Goal: Task Accomplishment & Management: Use online tool/utility

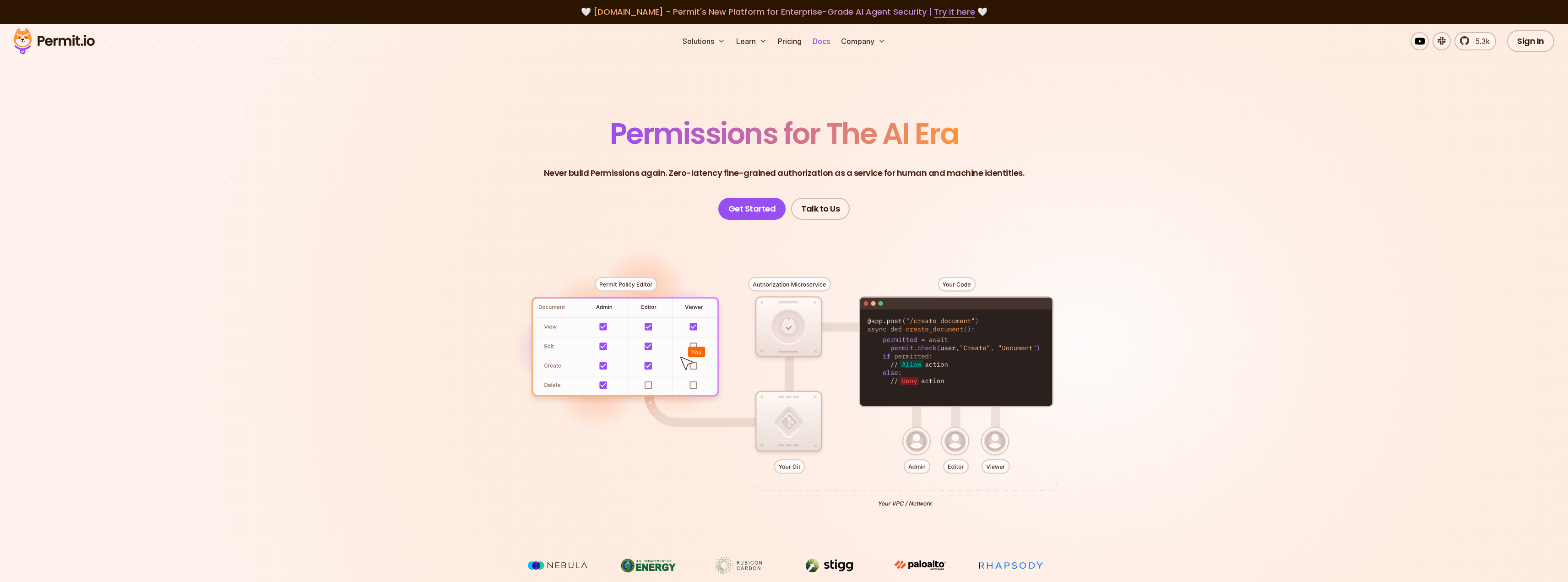
click at [826, 43] on link "Docs" at bounding box center [821, 41] width 24 height 18
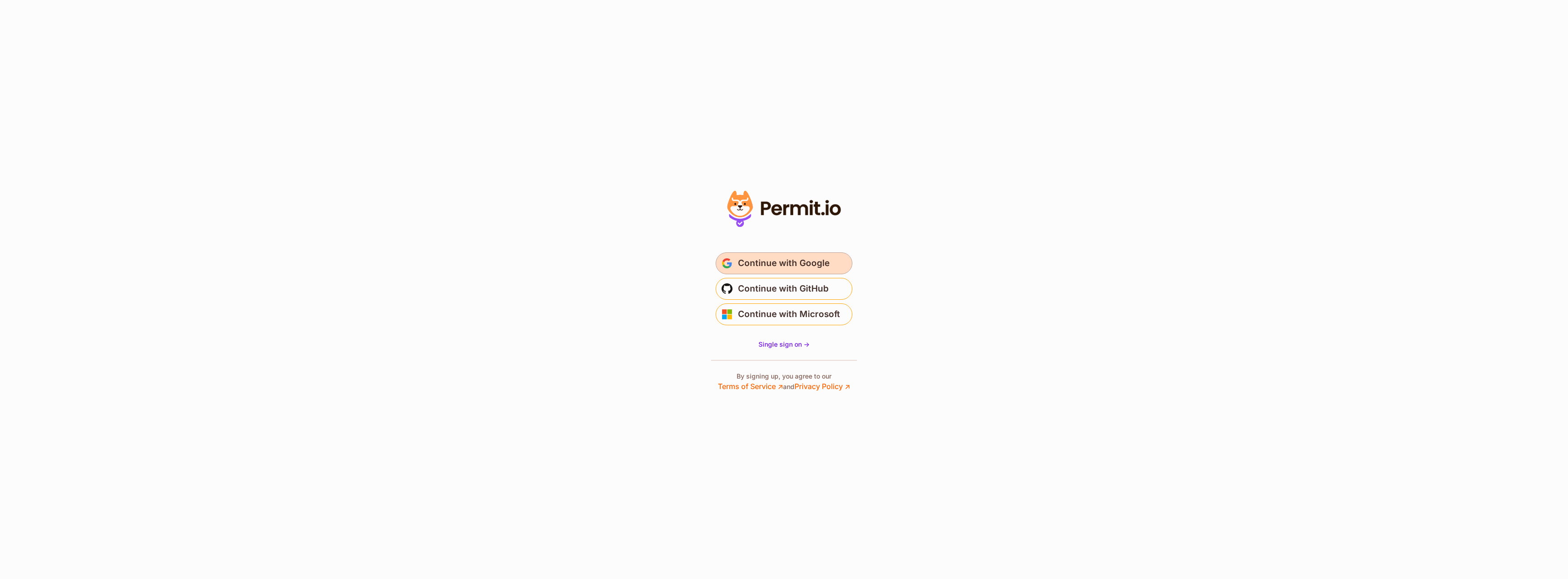
click at [830, 271] on button "Continue with Google" at bounding box center [784, 263] width 137 height 22
click at [783, 313] on span "Continue with Microsoft" at bounding box center [789, 314] width 102 height 15
click at [763, 266] on span "Continue with Google" at bounding box center [783, 263] width 92 height 15
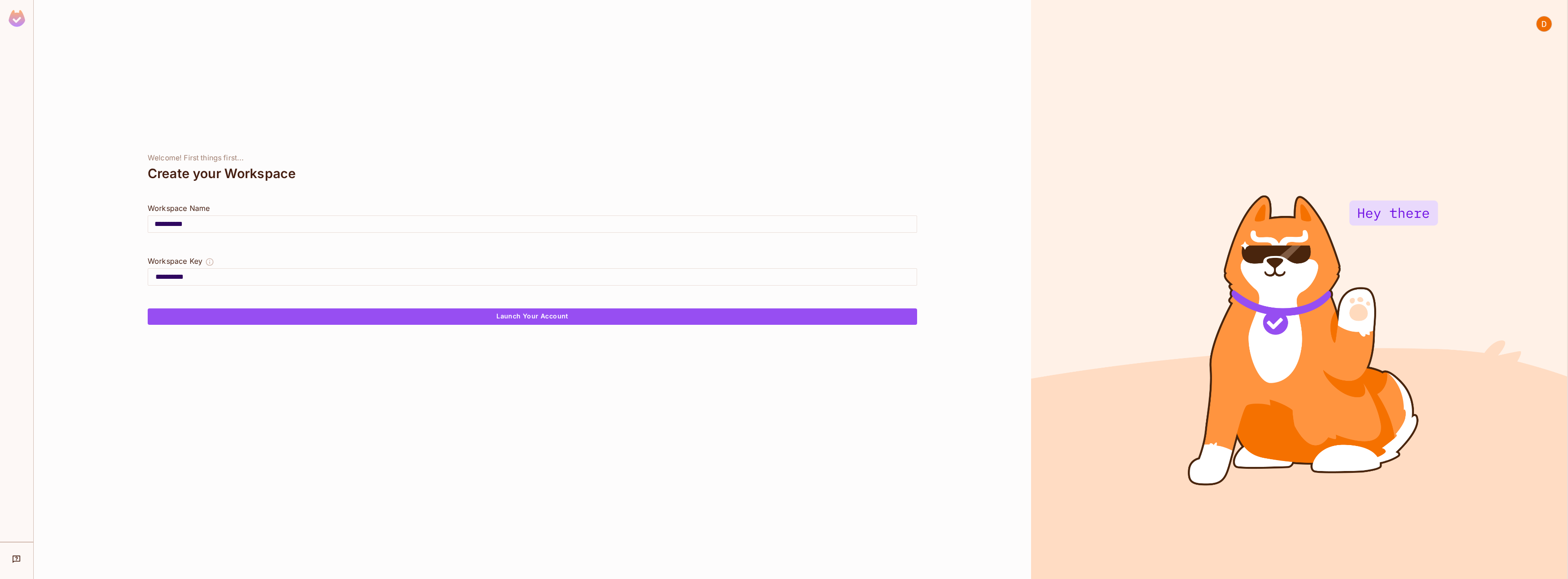
click at [209, 224] on input "**********" at bounding box center [532, 224] width 769 height 26
click at [270, 275] on input "**********" at bounding box center [536, 277] width 761 height 15
drag, startPoint x: 207, startPoint y: 277, endPoint x: 153, endPoint y: 278, distance: 54.0
click at [153, 278] on div "**********" at bounding box center [534, 277] width 765 height 15
drag, startPoint x: 218, startPoint y: 212, endPoint x: 135, endPoint y: 207, distance: 83.2
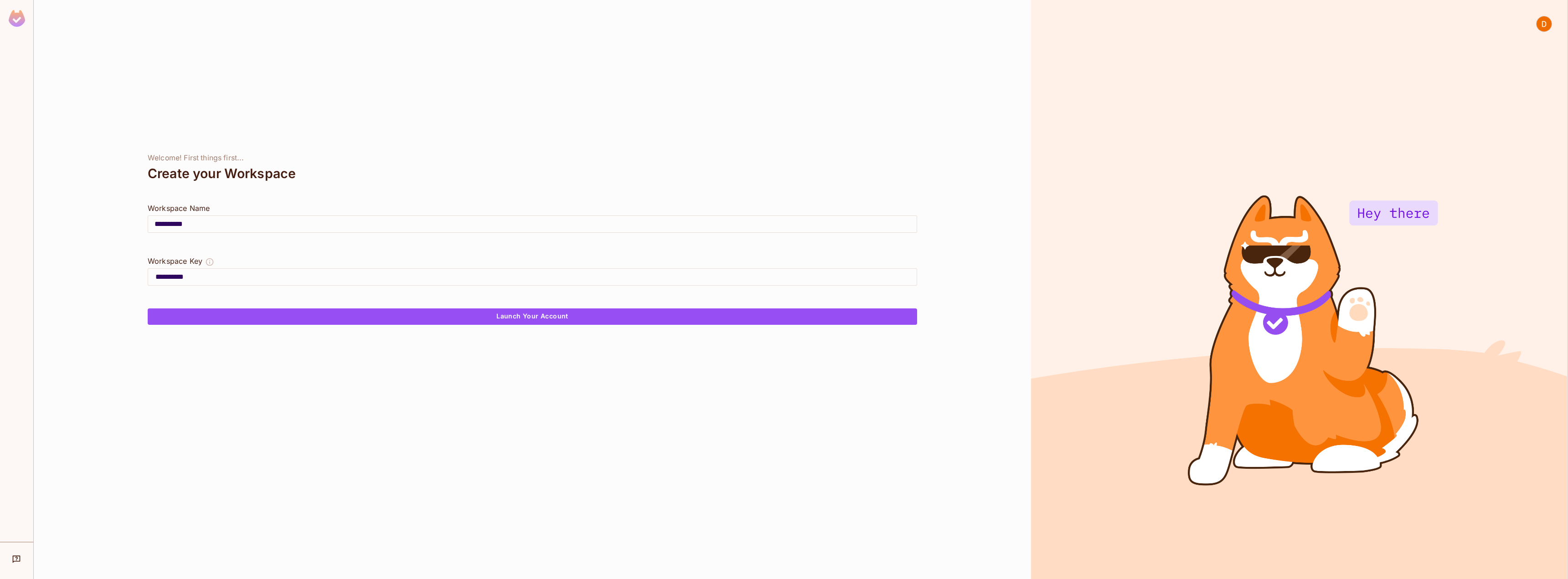
click at [111, 207] on div "**********" at bounding box center [532, 290] width 997 height 579
click at [199, 200] on div "**********" at bounding box center [532, 290] width 997 height 579
drag, startPoint x: 208, startPoint y: 209, endPoint x: 138, endPoint y: 203, distance: 70.3
click at [138, 203] on div "**********" at bounding box center [532, 290] width 997 height 579
copy div "Workspace Nam"
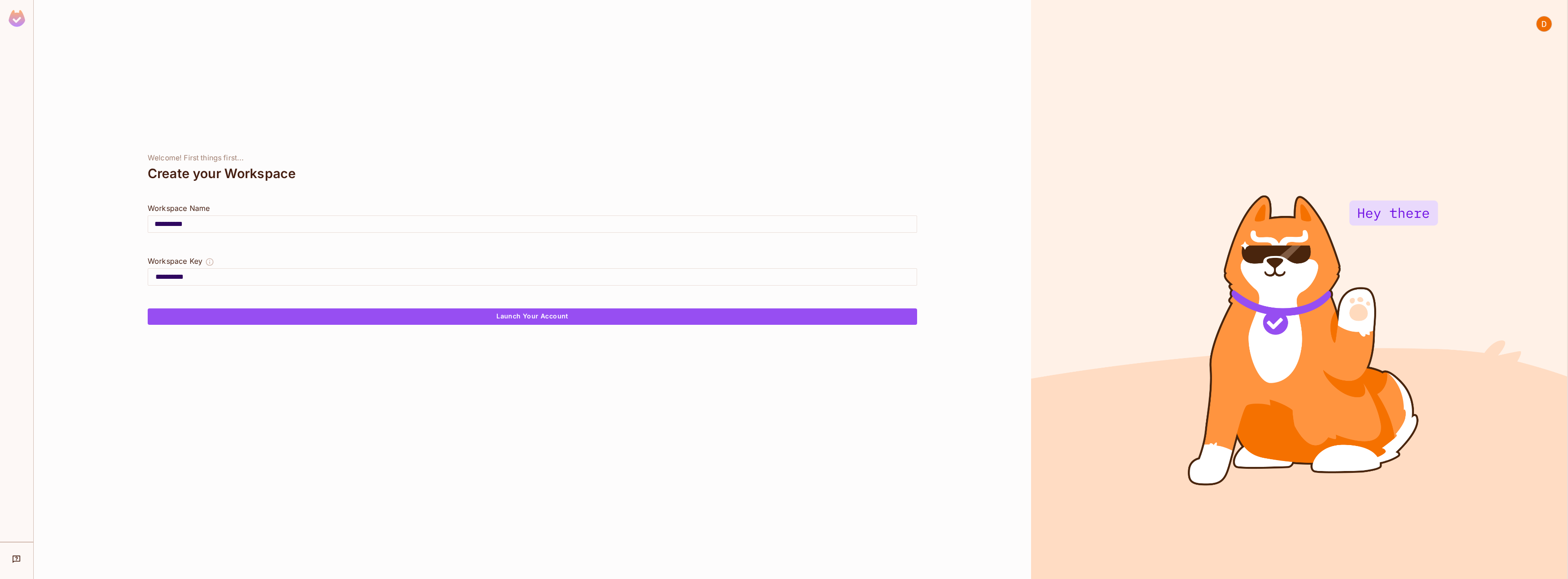
click at [255, 179] on div "Create your Workspace" at bounding box center [533, 173] width 769 height 22
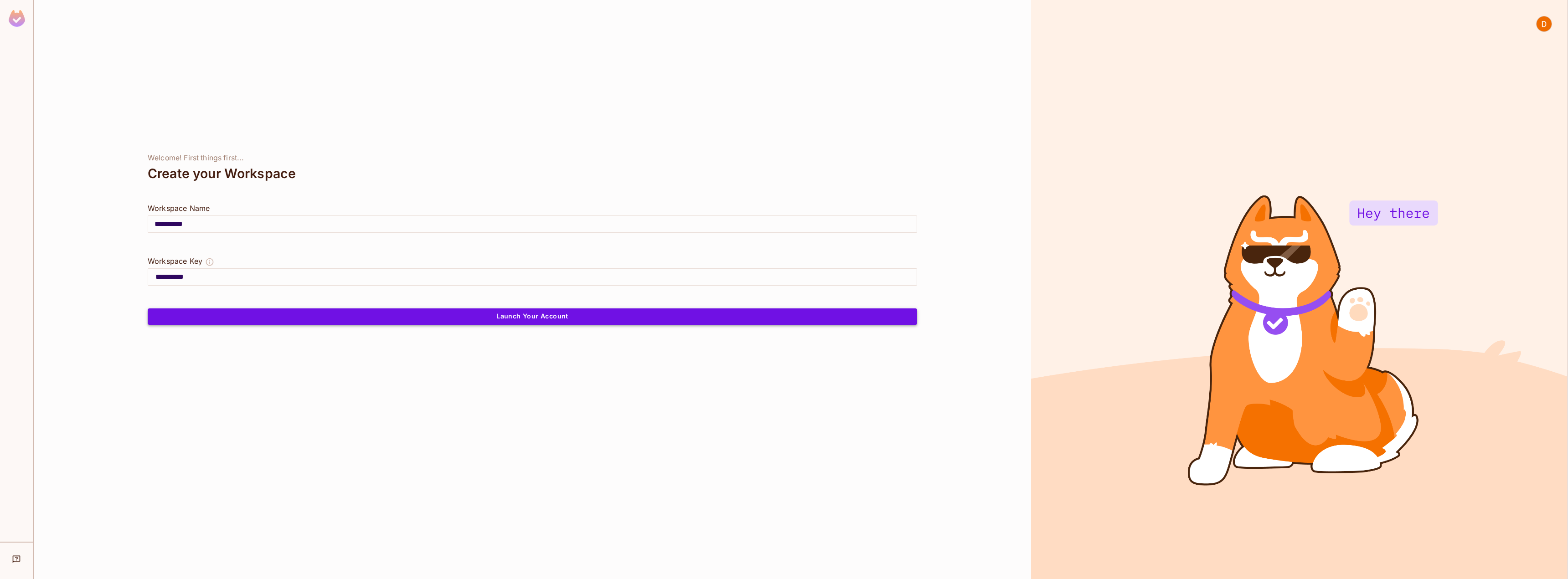
click at [548, 318] on button "Launch Your Account" at bounding box center [533, 316] width 769 height 16
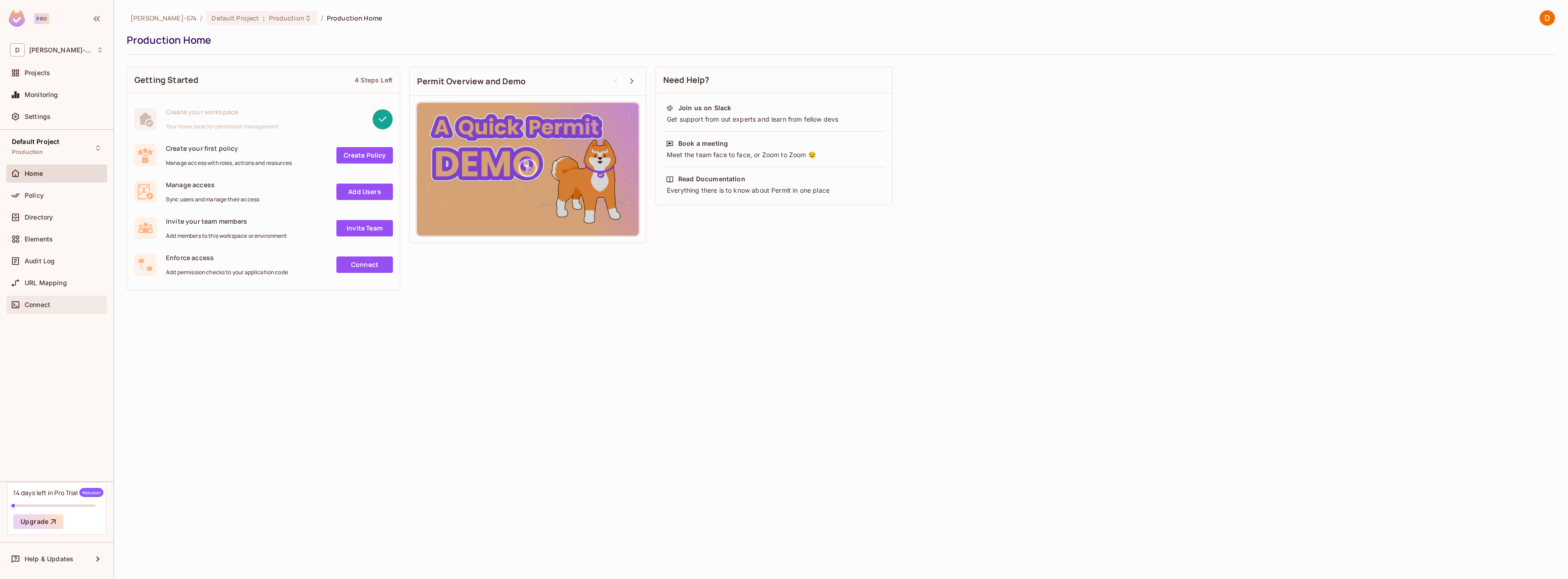
click at [61, 304] on div "Connect" at bounding box center [64, 305] width 79 height 7
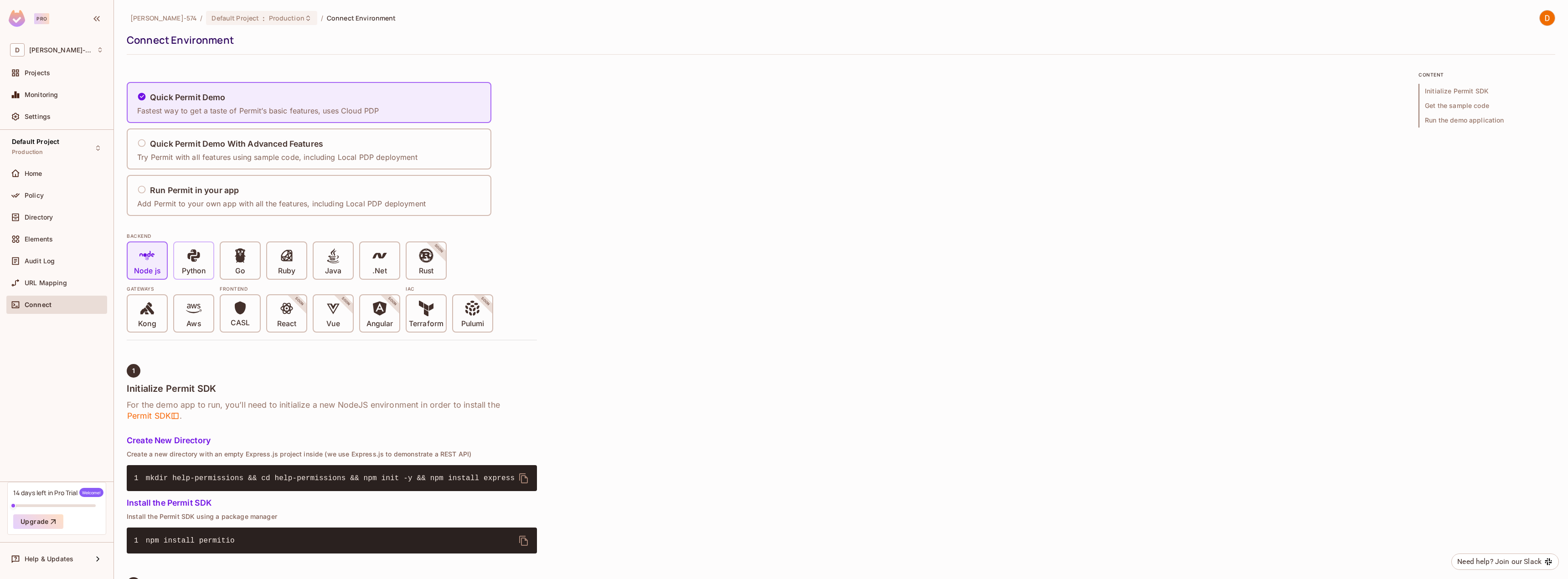
click at [198, 258] on icon at bounding box center [194, 255] width 15 height 15
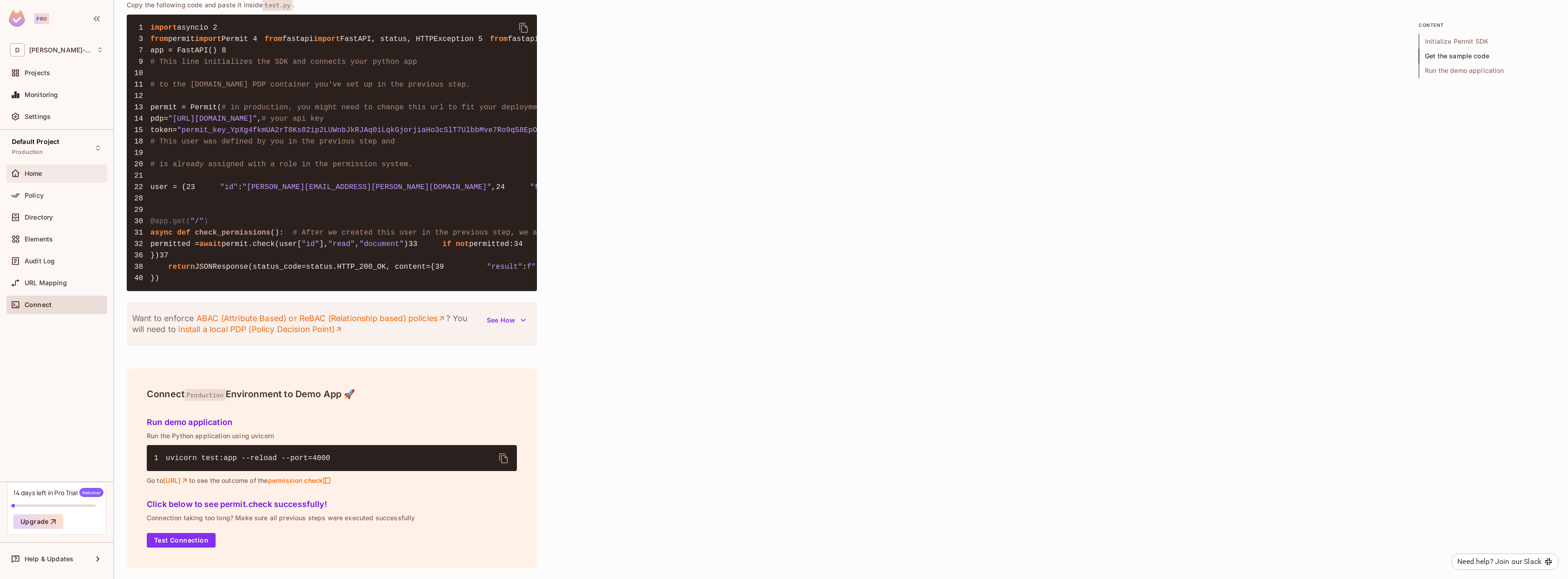
scroll to position [805, 0]
click at [33, 180] on div "Home" at bounding box center [56, 173] width 100 height 18
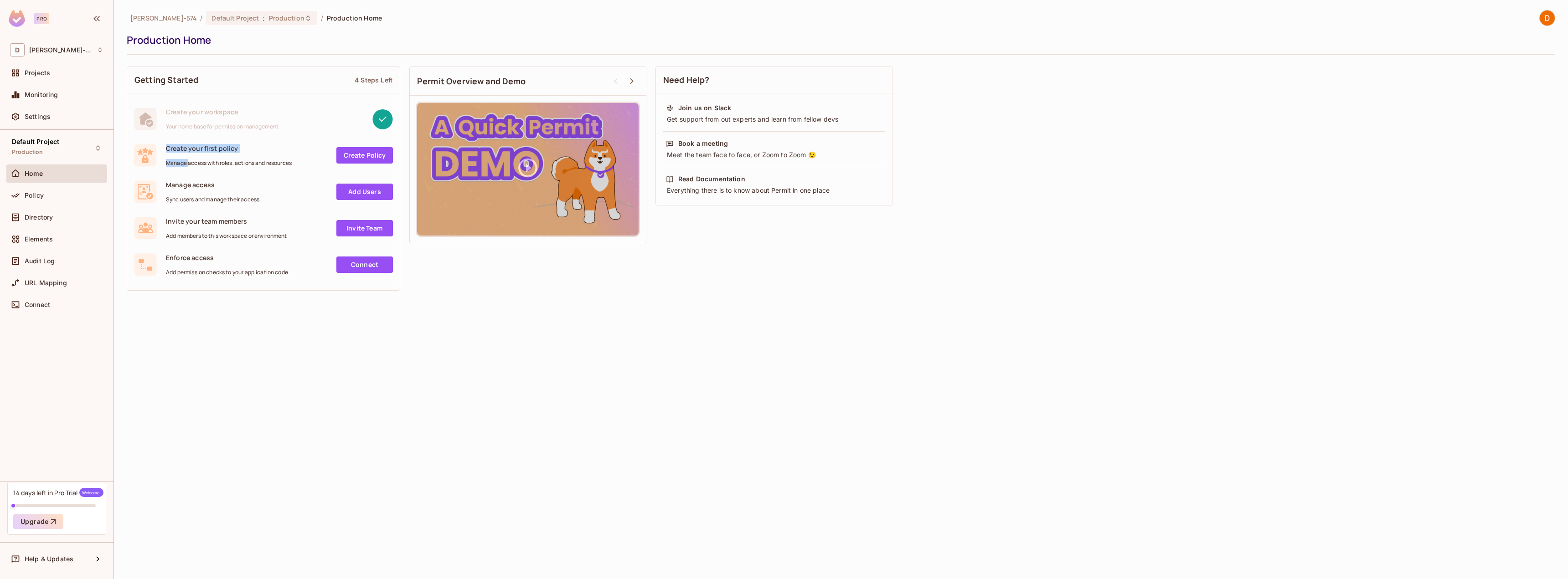
drag, startPoint x: 166, startPoint y: 146, endPoint x: 189, endPoint y: 167, distance: 31.1
click at [189, 167] on div "Create your first policy Manage access with roles, actions and resources Create…" at bounding box center [264, 155] width 273 height 36
click at [204, 184] on span "Manage access" at bounding box center [213, 185] width 94 height 9
drag, startPoint x: 173, startPoint y: 197, endPoint x: 211, endPoint y: 190, distance: 38.6
click at [211, 190] on div "Manage access Sync users and manage their access" at bounding box center [213, 192] width 94 height 23
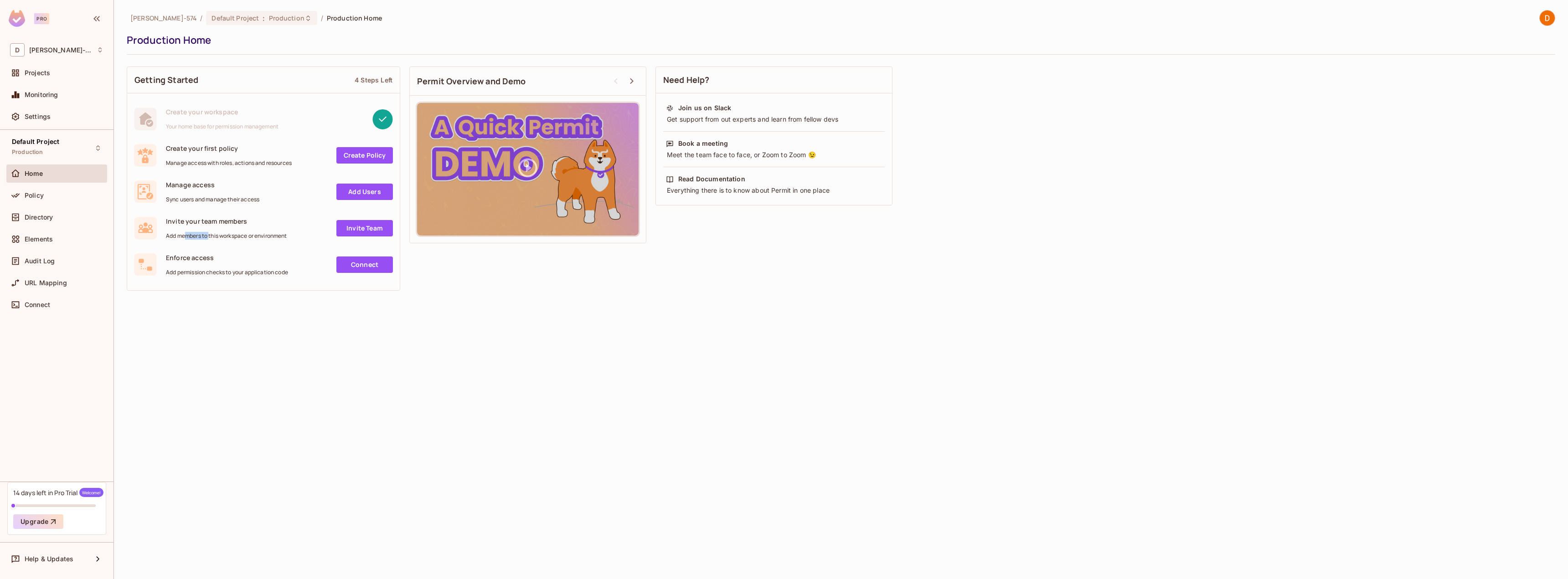
drag, startPoint x: 184, startPoint y: 234, endPoint x: 209, endPoint y: 235, distance: 25.0
click at [209, 235] on span "Add members to this workspace or environment" at bounding box center [226, 236] width 121 height 7
drag, startPoint x: 173, startPoint y: 273, endPoint x: 225, endPoint y: 269, distance: 52.2
click at [225, 269] on span "Add permission checks to your application code" at bounding box center [227, 272] width 122 height 7
click at [59, 77] on div "Projects" at bounding box center [57, 73] width 94 height 11
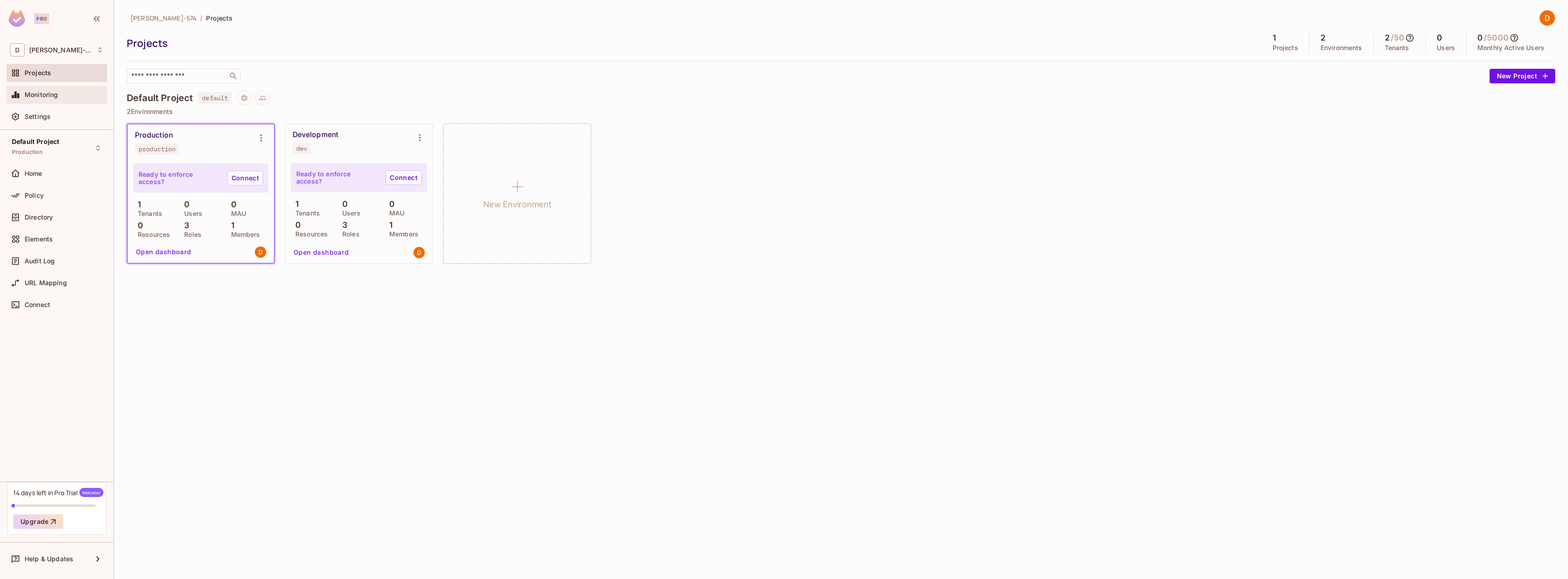
click at [55, 93] on span "Monitoring" at bounding box center [41, 95] width 33 height 7
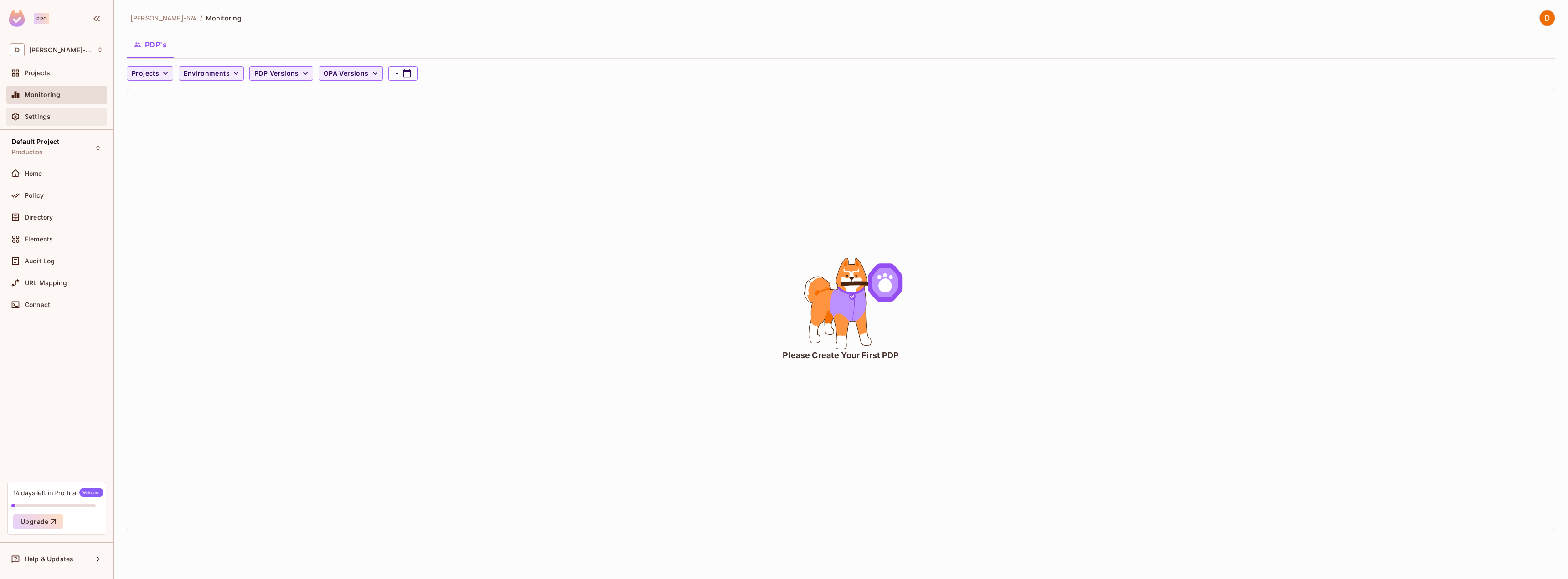
click at [50, 126] on div "Settings" at bounding box center [56, 117] width 100 height 18
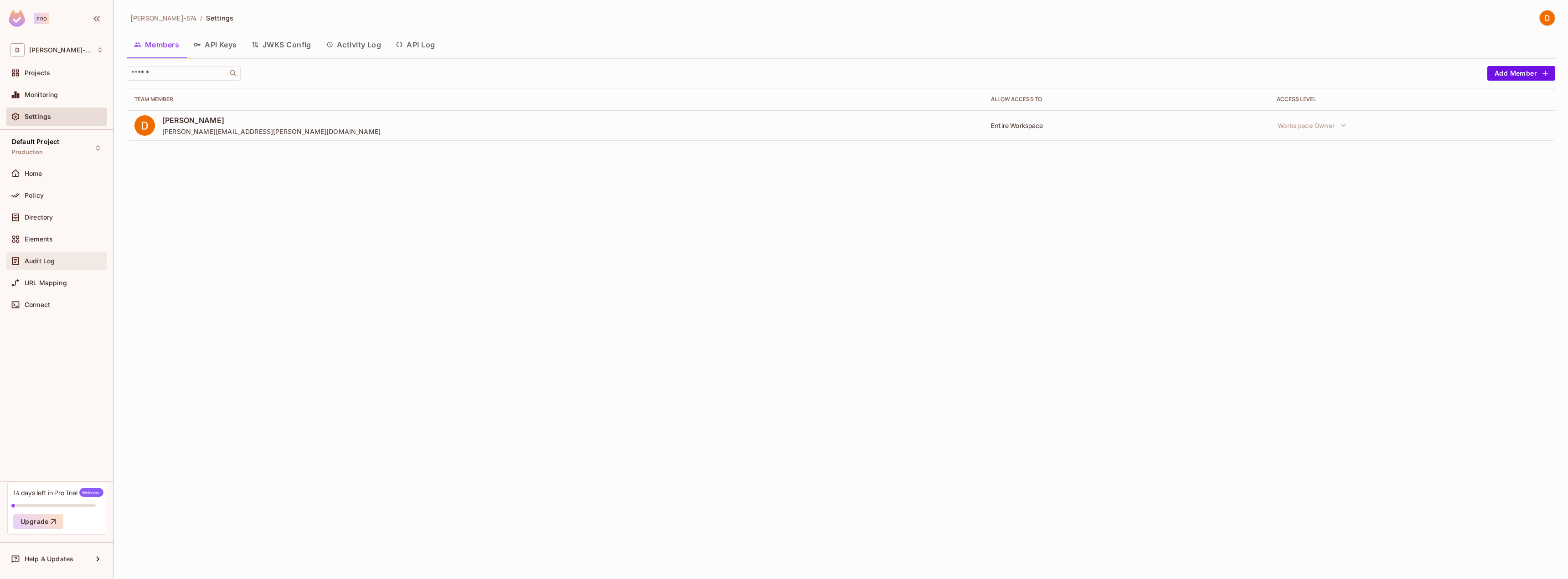
click at [45, 255] on div "Audit Log" at bounding box center [56, 261] width 100 height 18
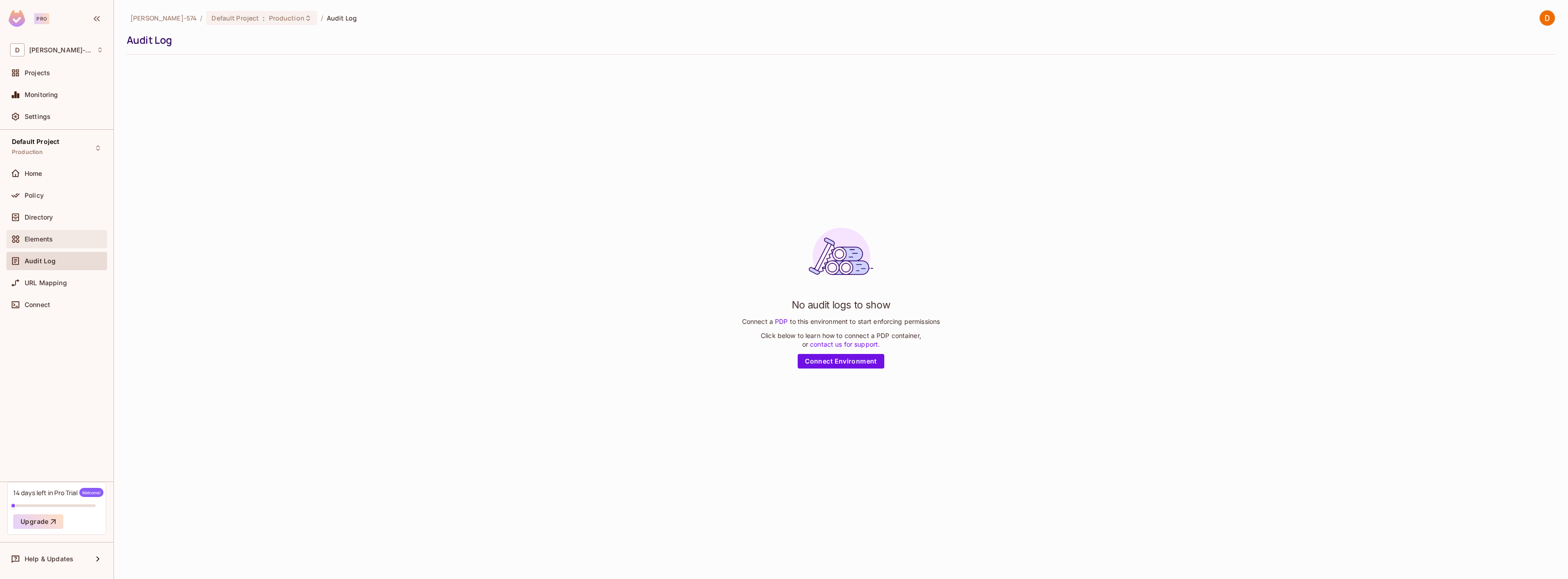
click at [61, 235] on div "Elements" at bounding box center [64, 239] width 79 height 7
